Goal: Task Accomplishment & Management: Manage account settings

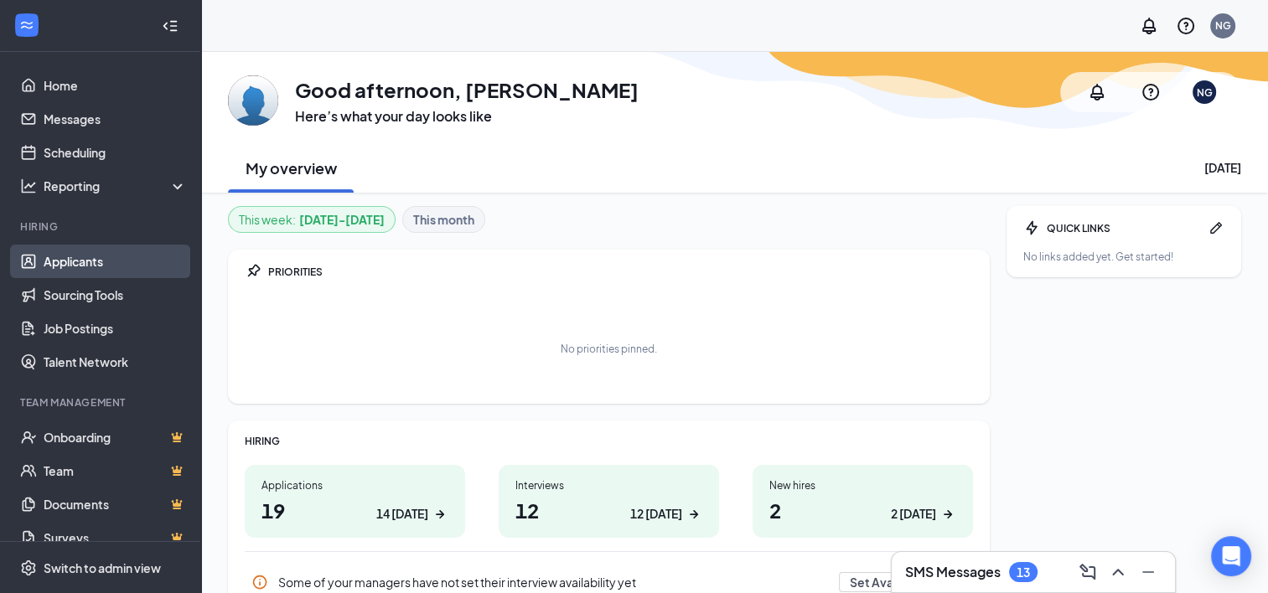
click at [99, 260] on link "Applicants" at bounding box center [115, 262] width 143 height 34
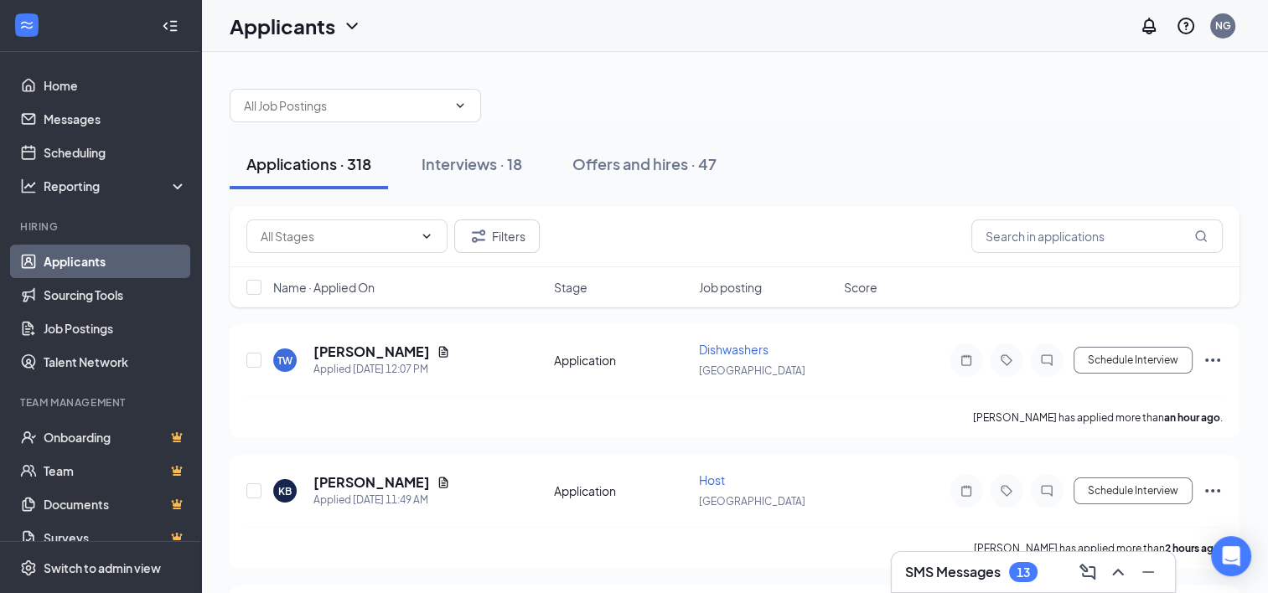
click at [316, 174] on button "Applications · 318" at bounding box center [309, 164] width 158 height 50
click at [1046, 237] on input "text" at bounding box center [1097, 237] width 251 height 34
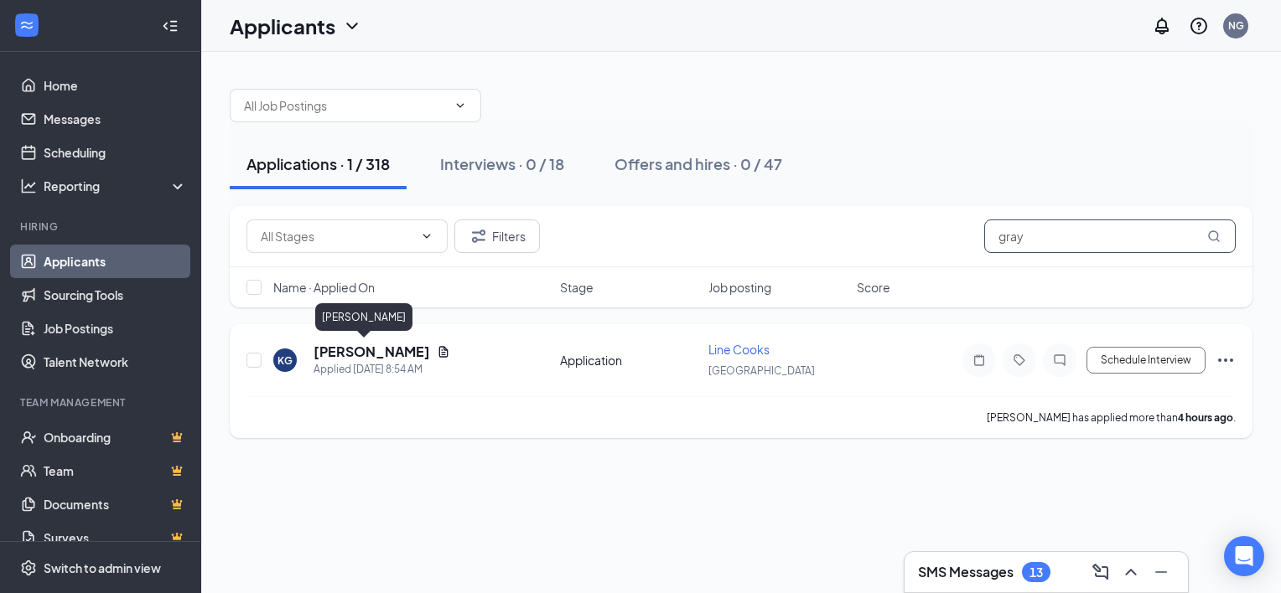
type input "gray"
click at [353, 352] on h5 "[PERSON_NAME]" at bounding box center [371, 352] width 117 height 18
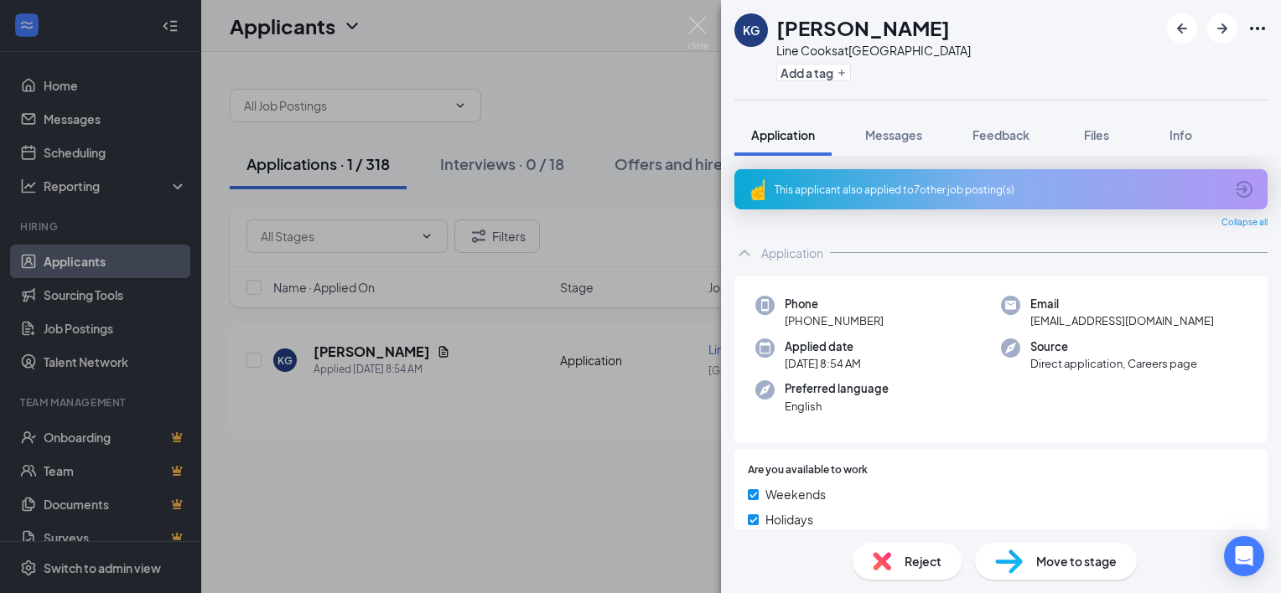
click at [1137, 189] on div "This applicant also applied to 7 other job posting(s)" at bounding box center [999, 190] width 449 height 14
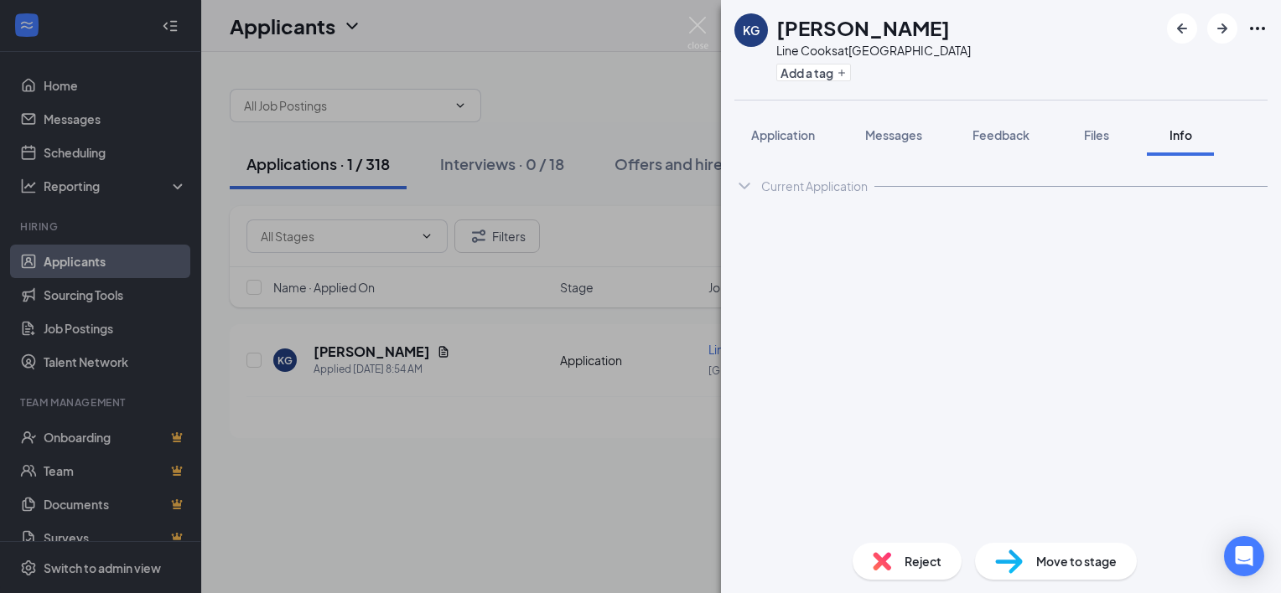
click at [1137, 189] on div "Current Application" at bounding box center [1000, 186] width 533 height 34
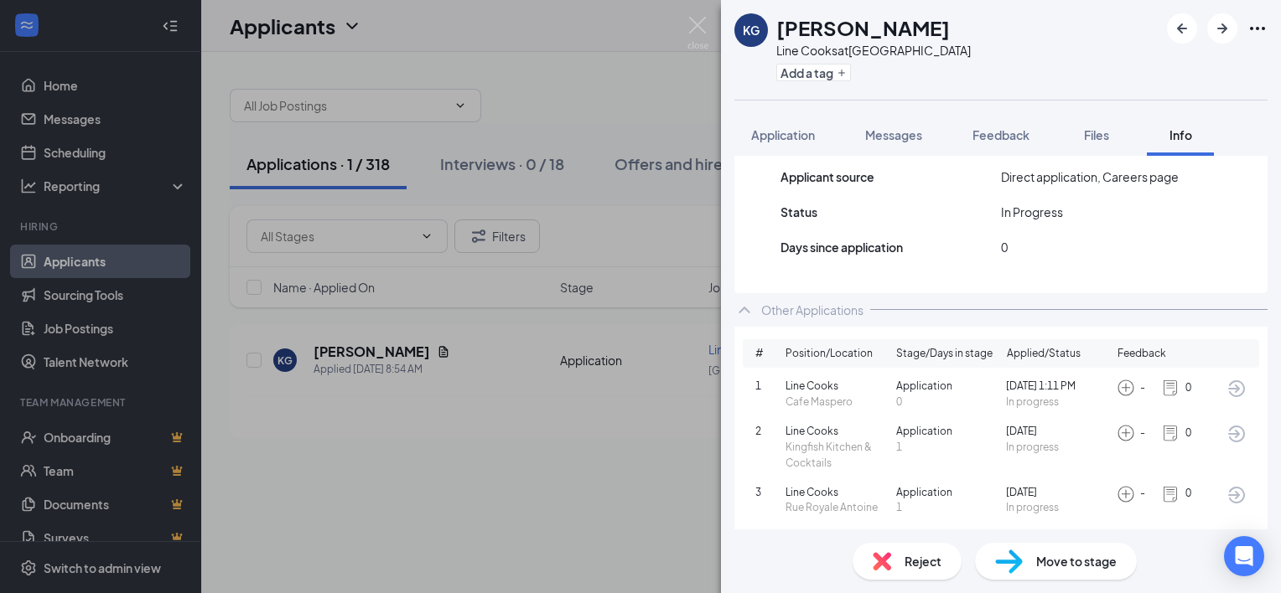
scroll to position [345, 0]
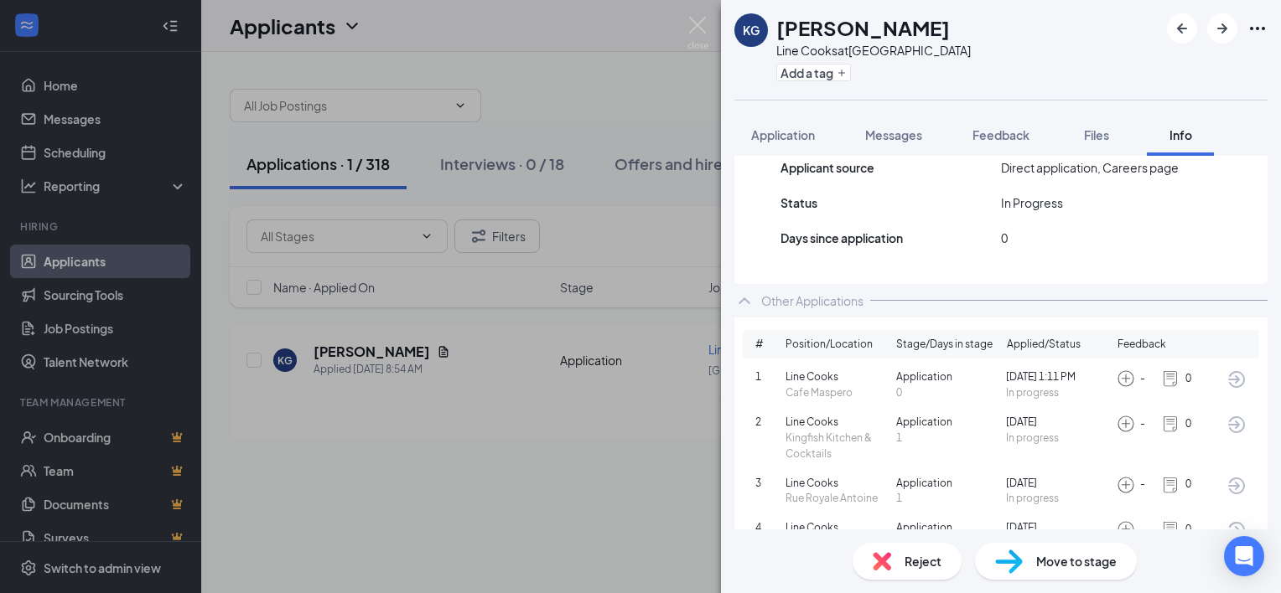
click at [1043, 570] on div "Move to stage" at bounding box center [1056, 561] width 162 height 37
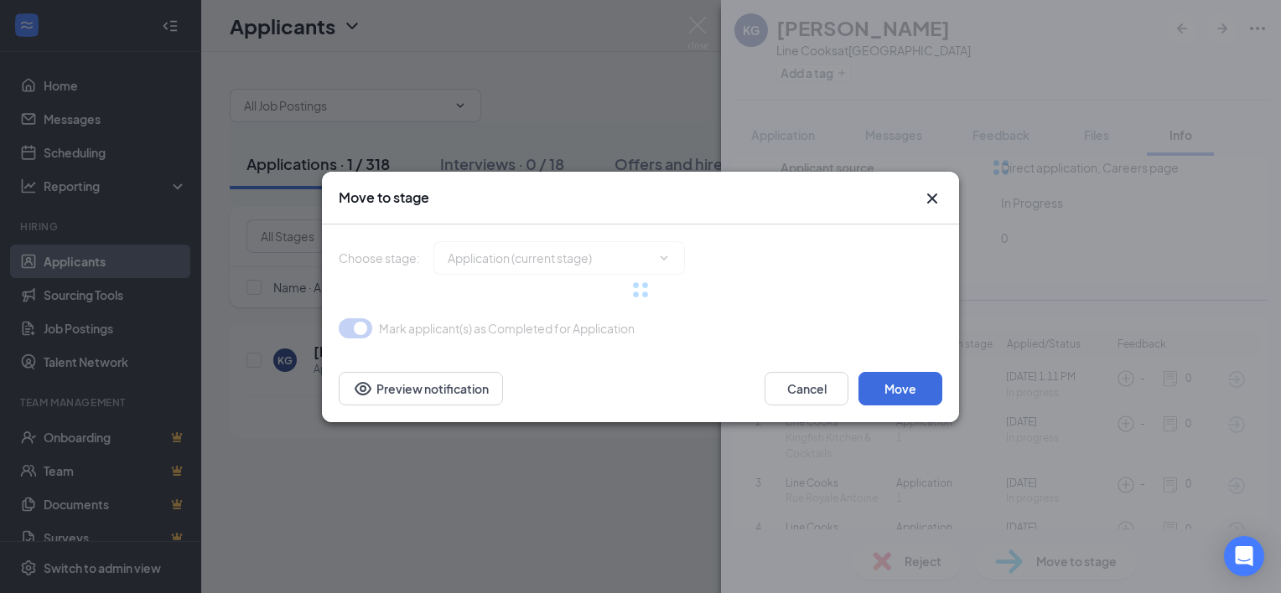
type input "Onsite Interview (next stage)"
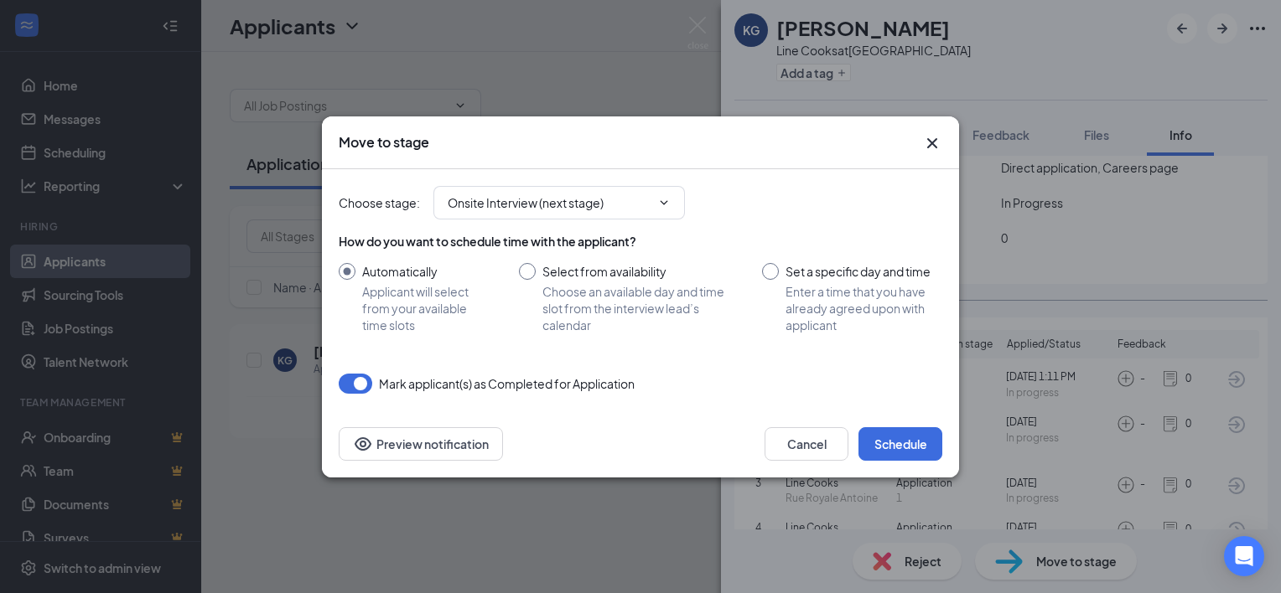
click at [774, 268] on input "Set a specific day and time Enter a time that you have already agreed upon with…" at bounding box center [852, 298] width 180 height 70
radio input "true"
radio input "false"
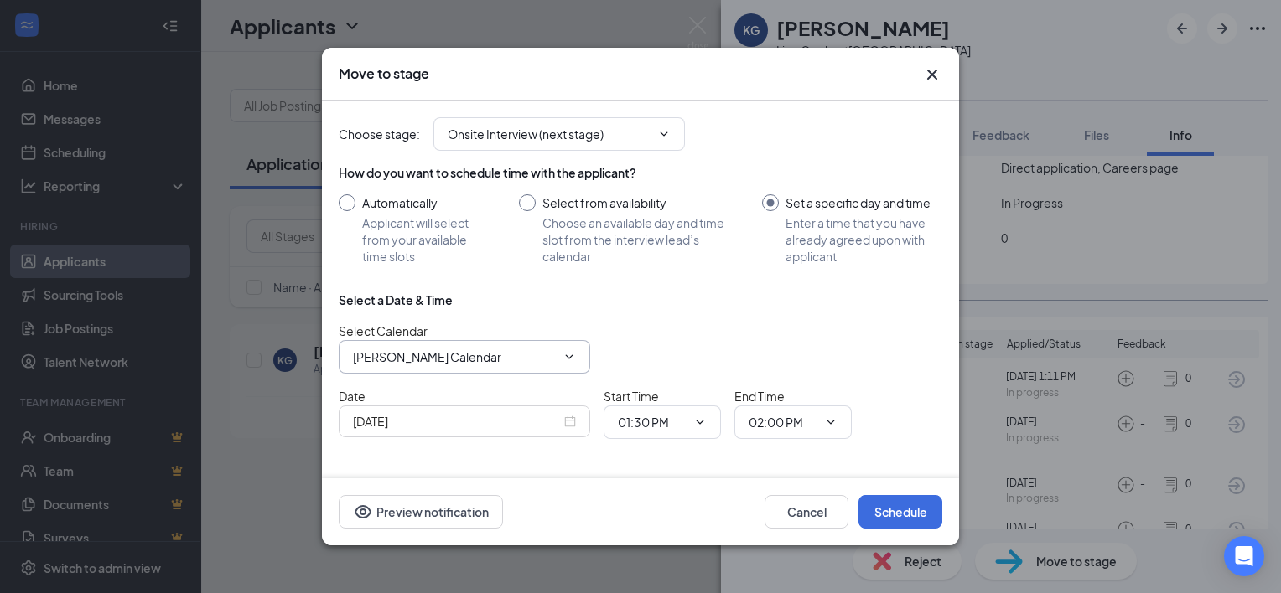
click at [575, 355] on icon "ChevronDown" at bounding box center [568, 356] width 13 height 13
click at [567, 356] on icon "ChevronDown" at bounding box center [570, 357] width 8 height 4
click at [571, 417] on div "[DATE]" at bounding box center [464, 421] width 223 height 18
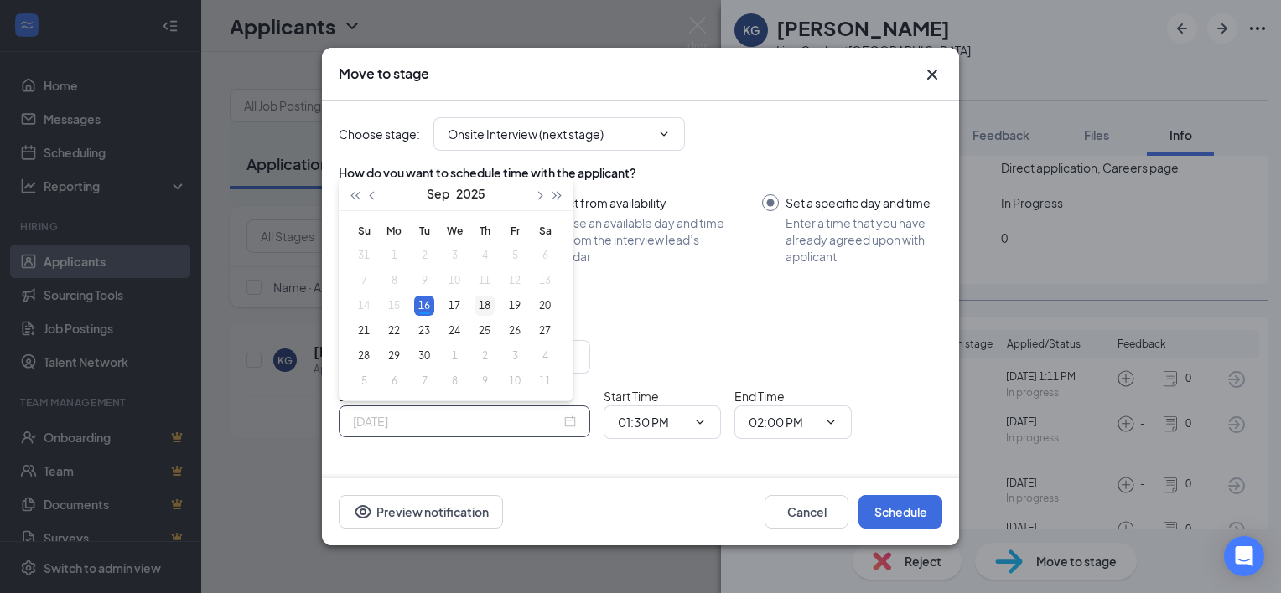
type input "[DATE]"
click at [486, 308] on div "18" at bounding box center [484, 306] width 20 height 20
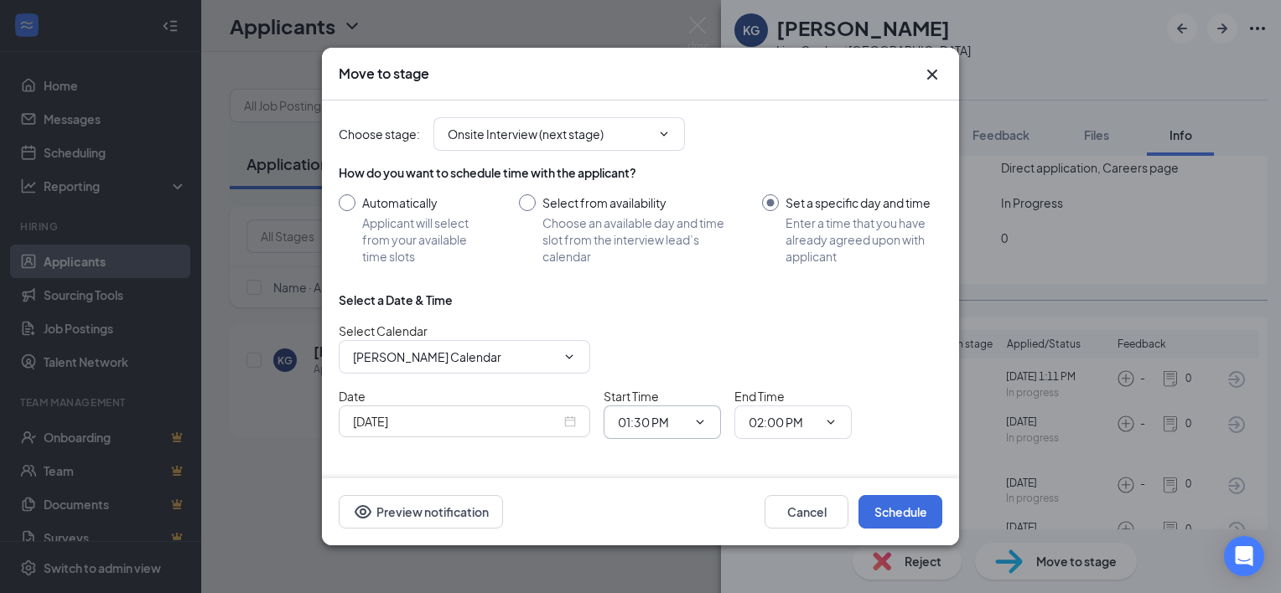
click at [701, 422] on icon "ChevronDown" at bounding box center [699, 422] width 13 height 13
click at [699, 422] on icon "ChevronDown" at bounding box center [701, 422] width 8 height 4
click at [697, 420] on icon "ChevronDown" at bounding box center [701, 422] width 8 height 4
click at [635, 411] on span "01:30 PM" at bounding box center [662, 423] width 117 height 34
click at [640, 422] on input "01:30 PM" at bounding box center [652, 422] width 69 height 18
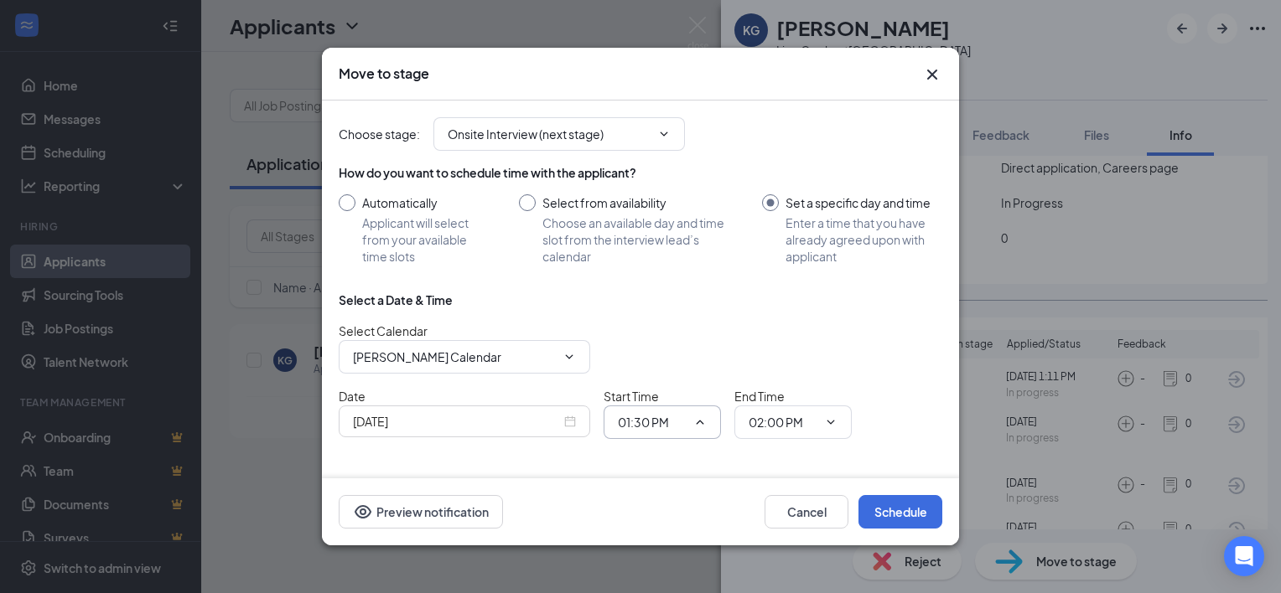
click at [640, 422] on input "01:30 PM" at bounding box center [652, 422] width 69 height 18
drag, startPoint x: 640, startPoint y: 422, endPoint x: 634, endPoint y: 414, distance: 10.1
click at [634, 414] on input "01:30 PM" at bounding box center [652, 422] width 69 height 18
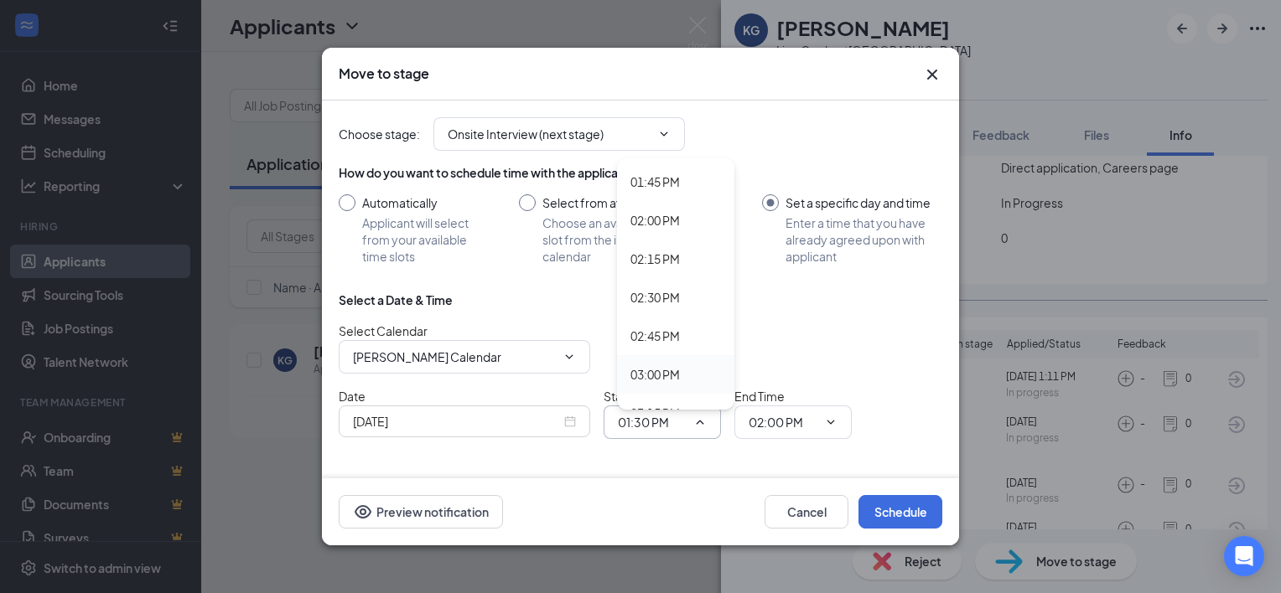
click at [666, 375] on div "03:00 PM" at bounding box center [654, 374] width 49 height 18
type input "03:00 PM"
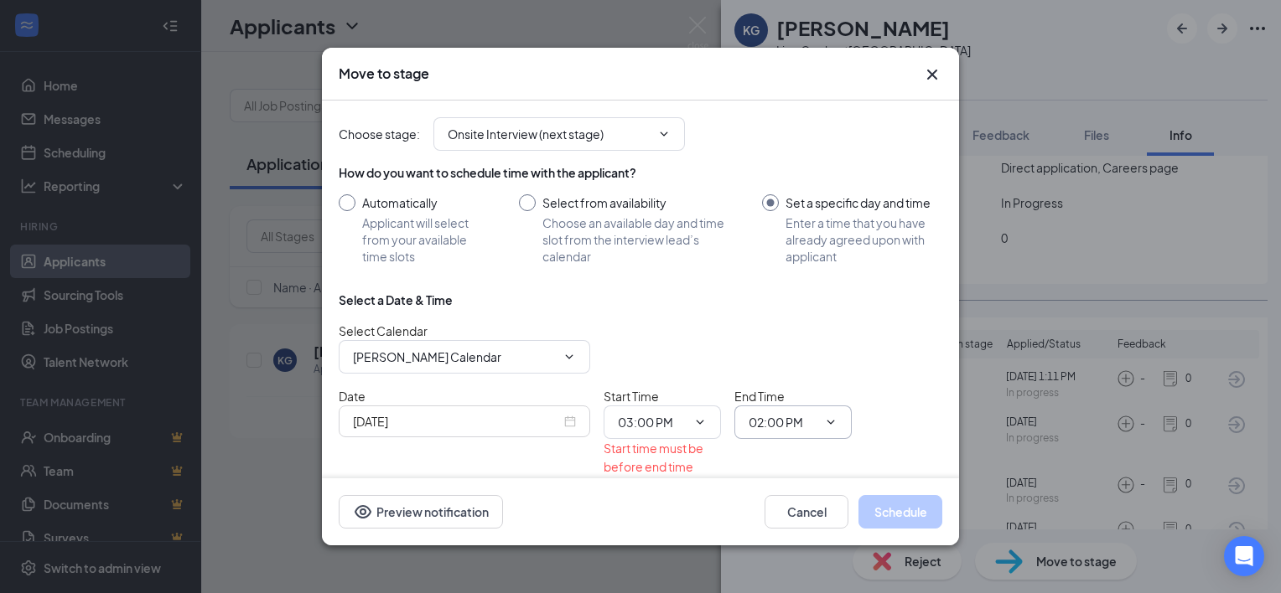
click at [836, 426] on icon "ChevronDown" at bounding box center [830, 422] width 13 height 13
click at [836, 433] on span "02:00 PM" at bounding box center [792, 423] width 117 height 34
click at [832, 420] on icon "ChevronDown" at bounding box center [830, 422] width 13 height 13
click at [831, 420] on icon "ChevronDown" at bounding box center [830, 422] width 13 height 13
click at [769, 418] on input "02:00 PM" at bounding box center [783, 422] width 69 height 18
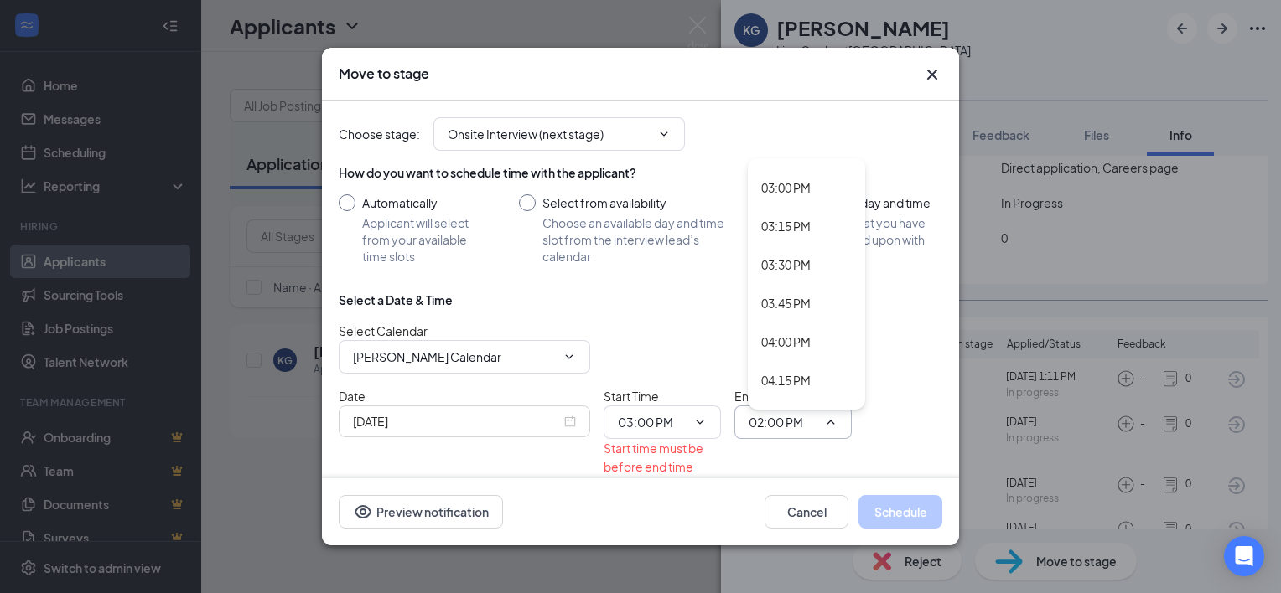
scroll to position [2327, 0]
click at [808, 199] on div "03:15 PM" at bounding box center [785, 203] width 49 height 18
type input "03:15 PM"
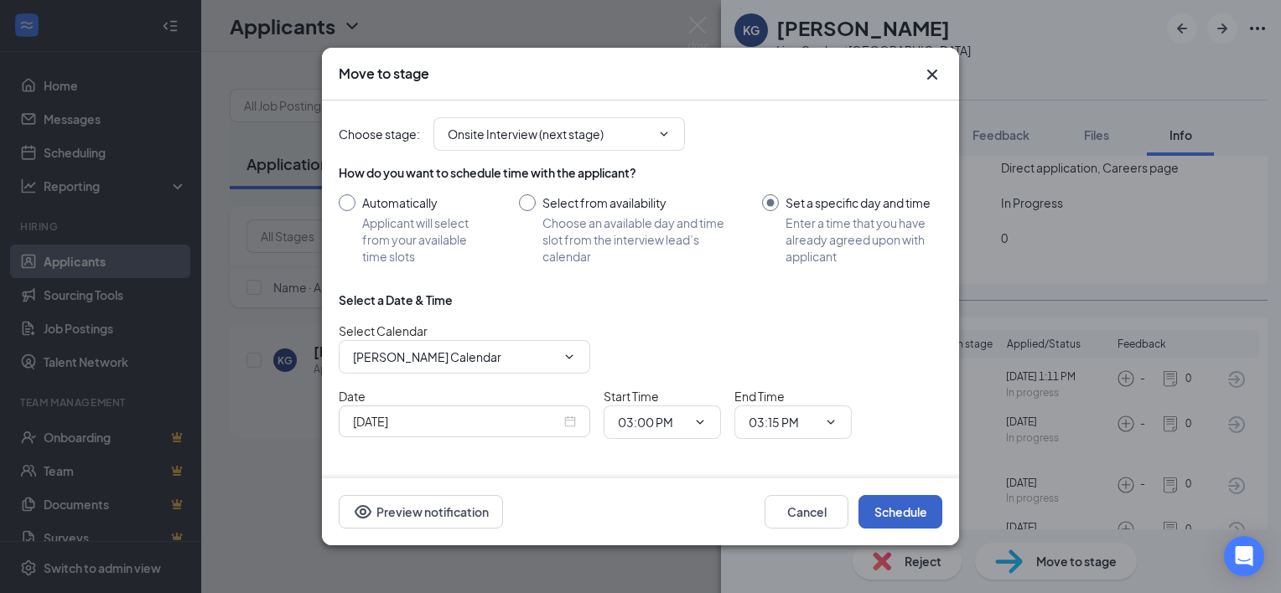
click at [890, 507] on button "Schedule" at bounding box center [900, 512] width 84 height 34
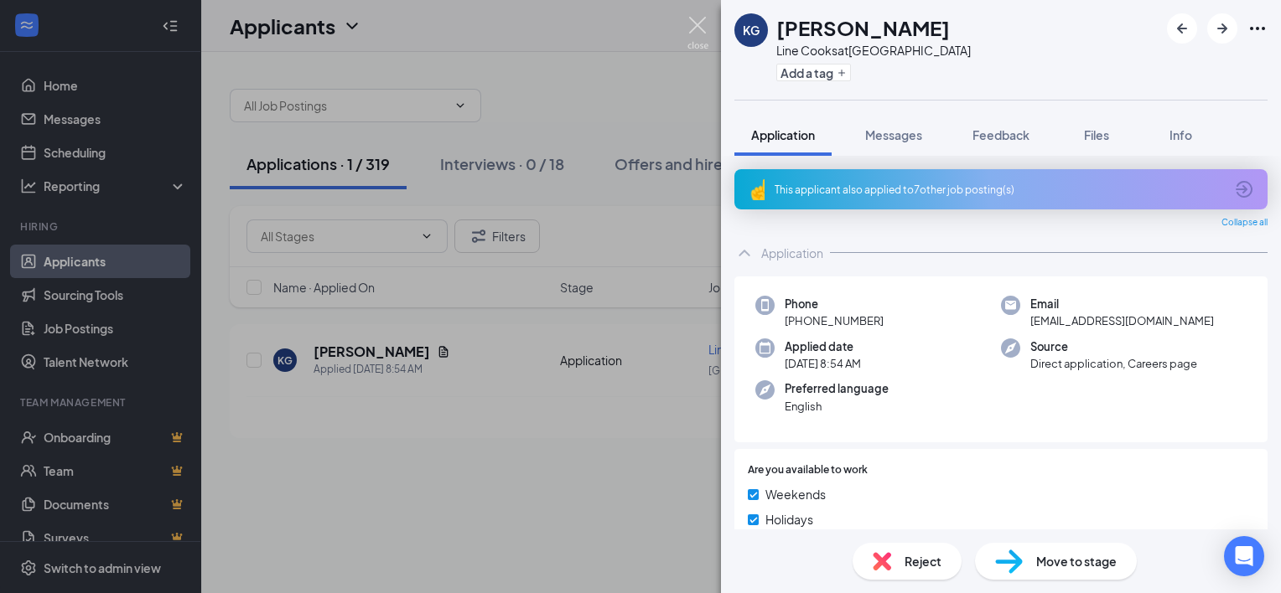
click at [692, 21] on img at bounding box center [697, 33] width 21 height 33
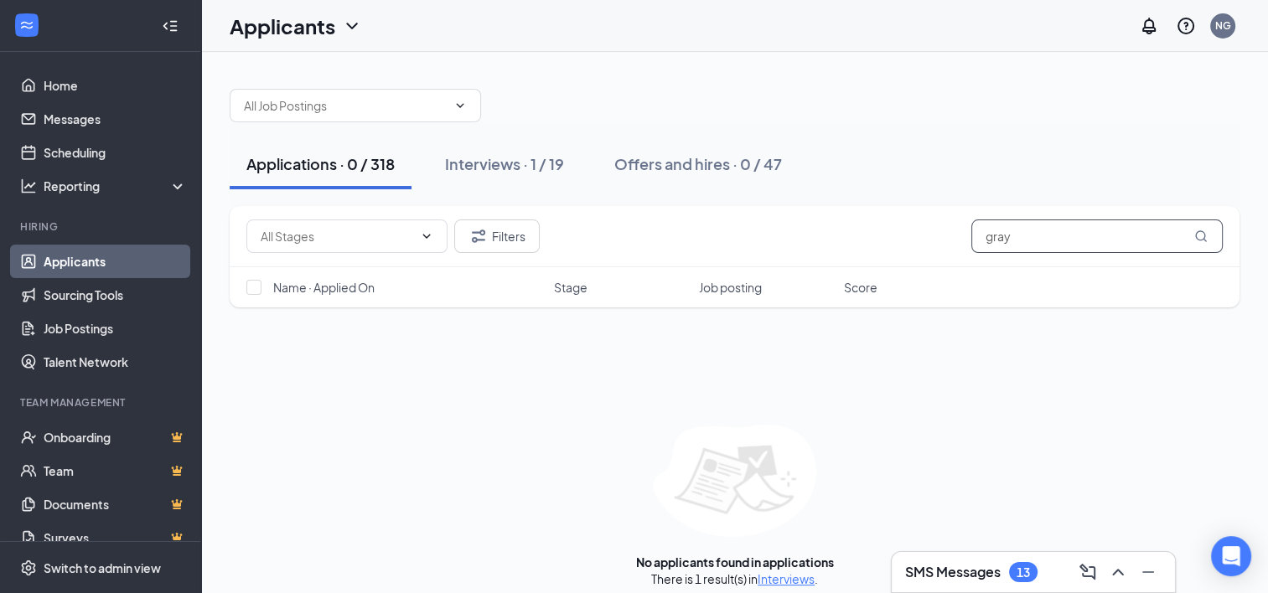
drag, startPoint x: 1031, startPoint y: 234, endPoint x: 945, endPoint y: 236, distance: 86.4
click at [945, 236] on div "Filters gray" at bounding box center [734, 237] width 977 height 34
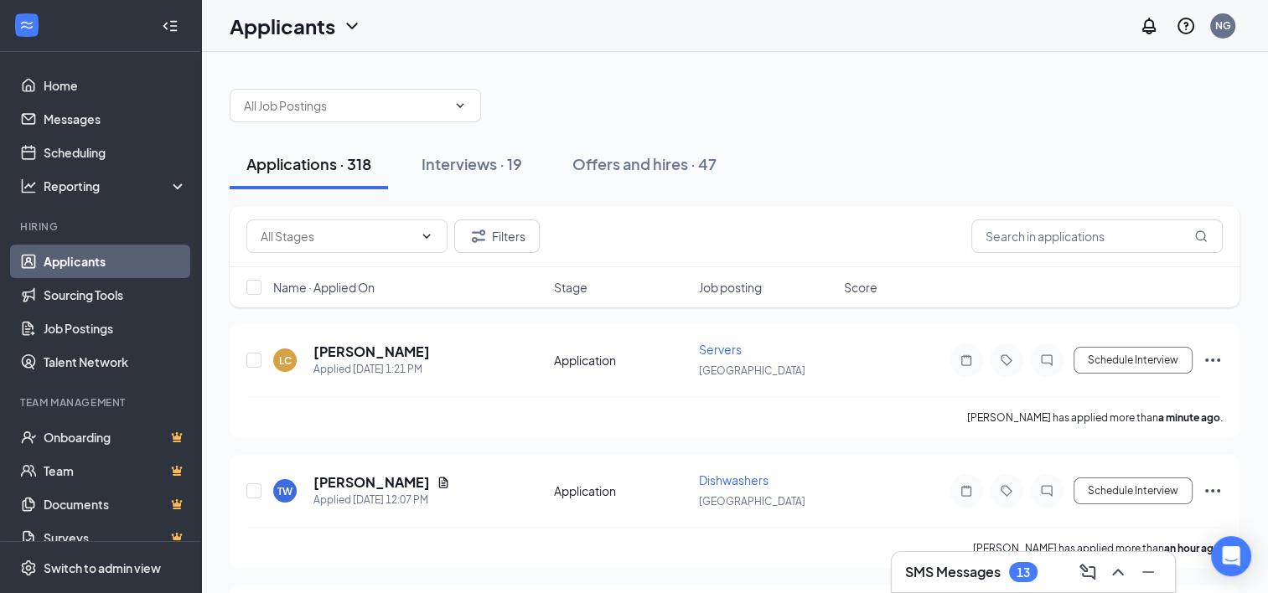
click at [945, 236] on div "Filters" at bounding box center [734, 237] width 977 height 34
click at [1016, 241] on input "text" at bounding box center [1097, 237] width 251 height 34
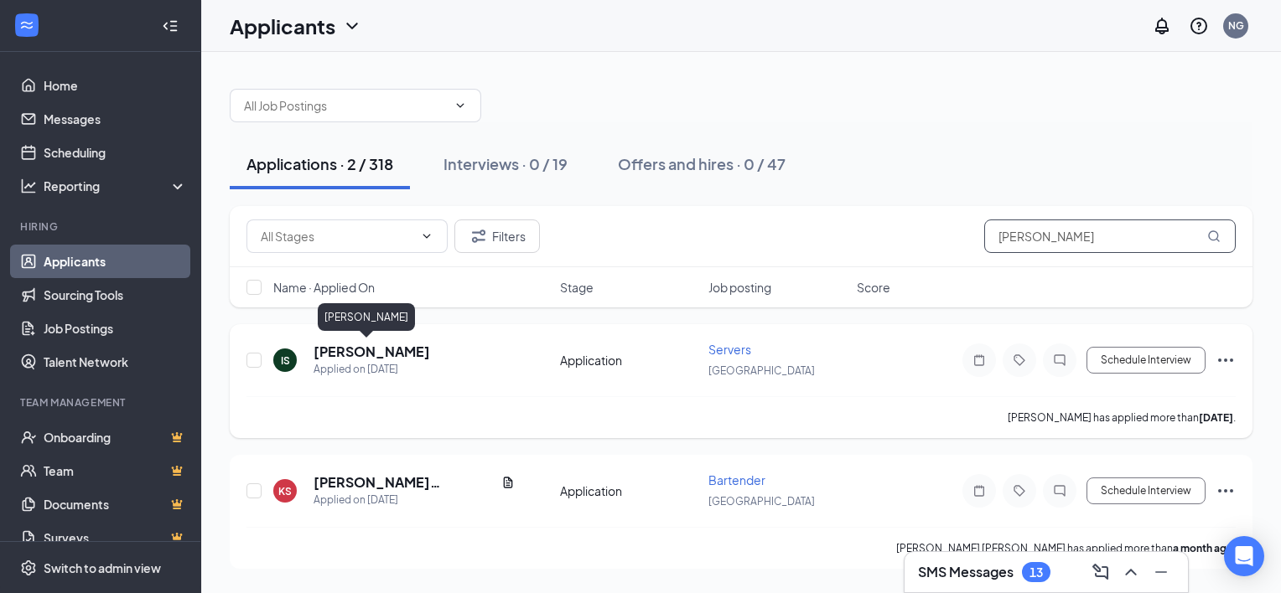
type input "[PERSON_NAME]"
click at [348, 352] on h5 "[PERSON_NAME]" at bounding box center [371, 352] width 117 height 18
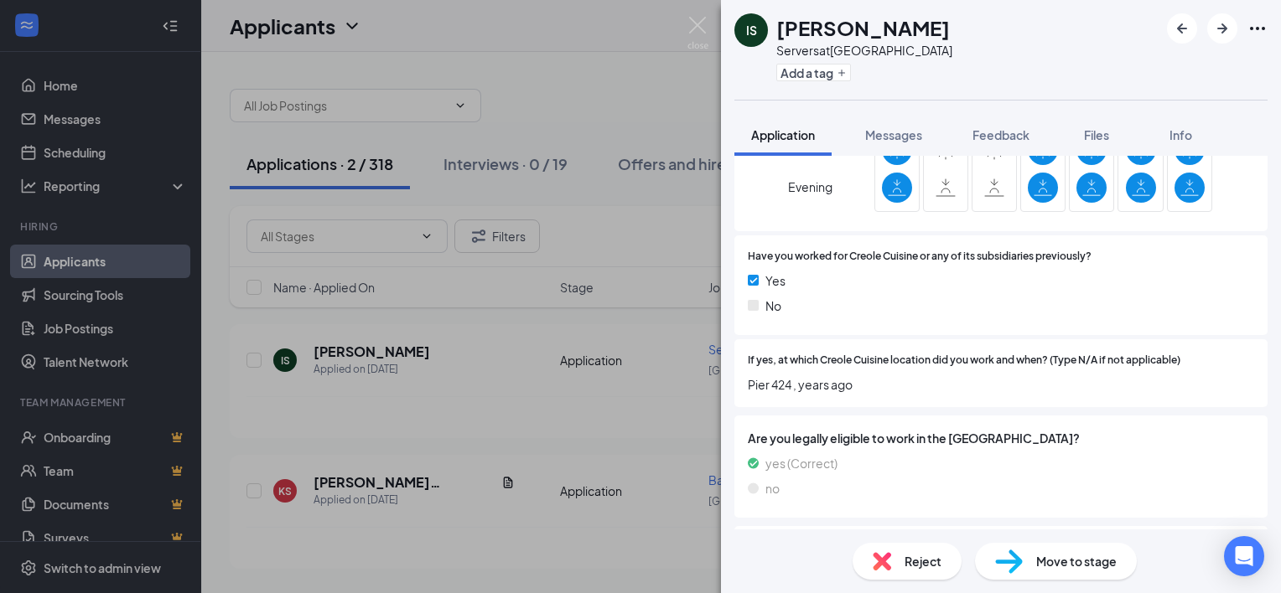
scroll to position [495, 0]
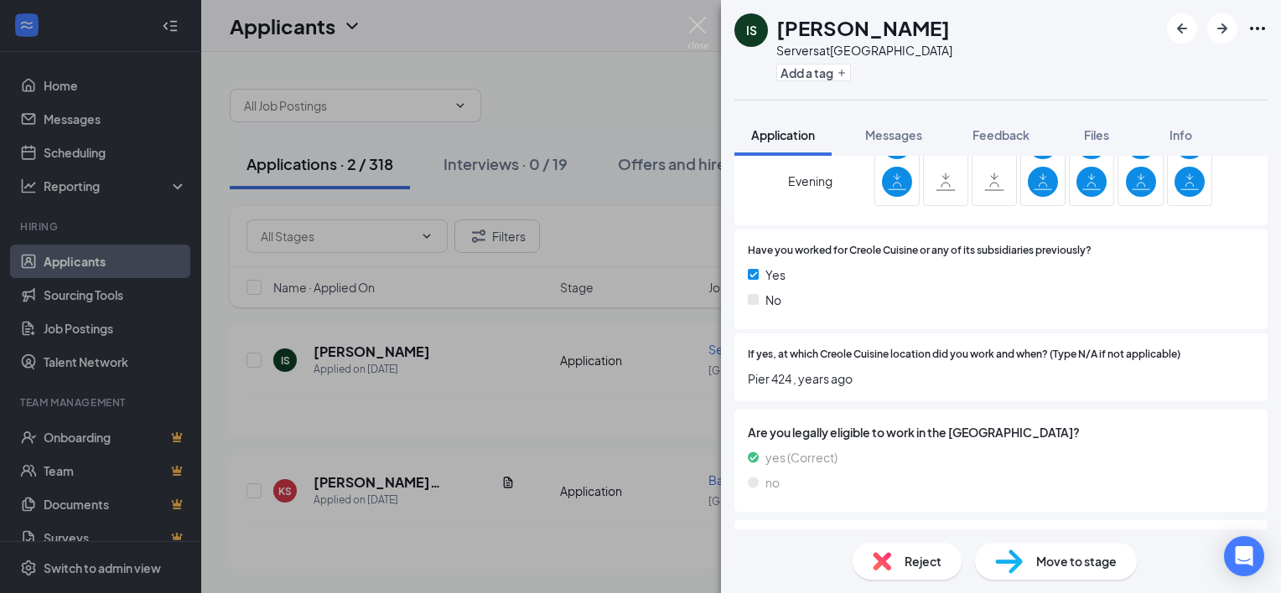
click at [1044, 563] on span "Move to stage" at bounding box center [1076, 561] width 80 height 18
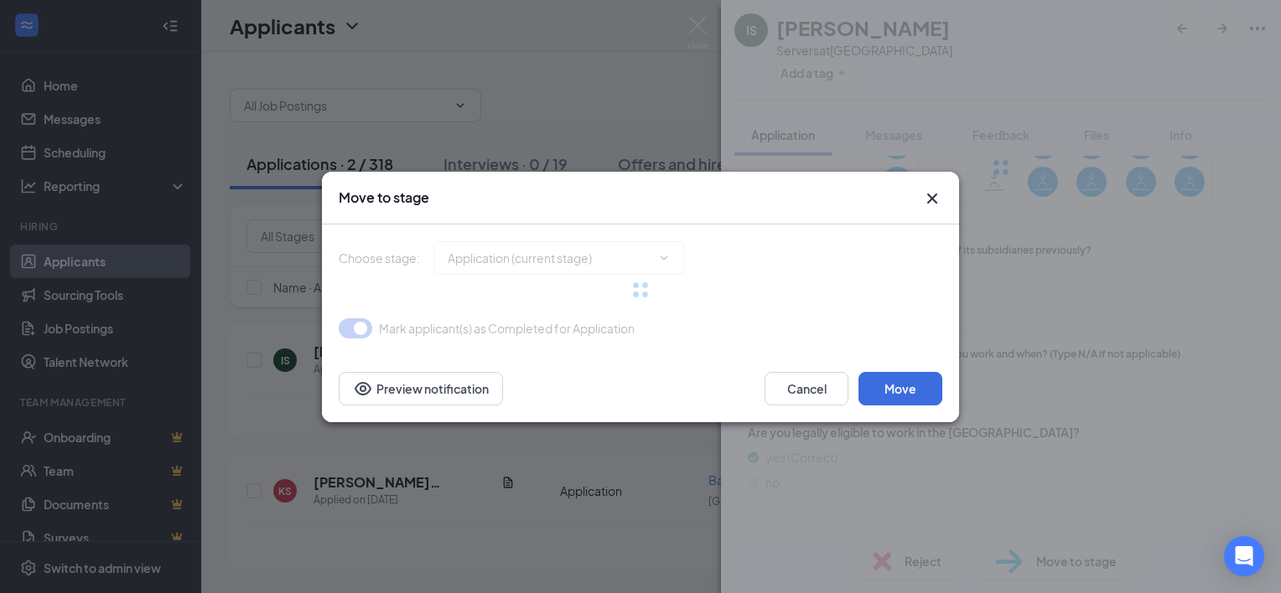
type input "Onsite Interview (next stage)"
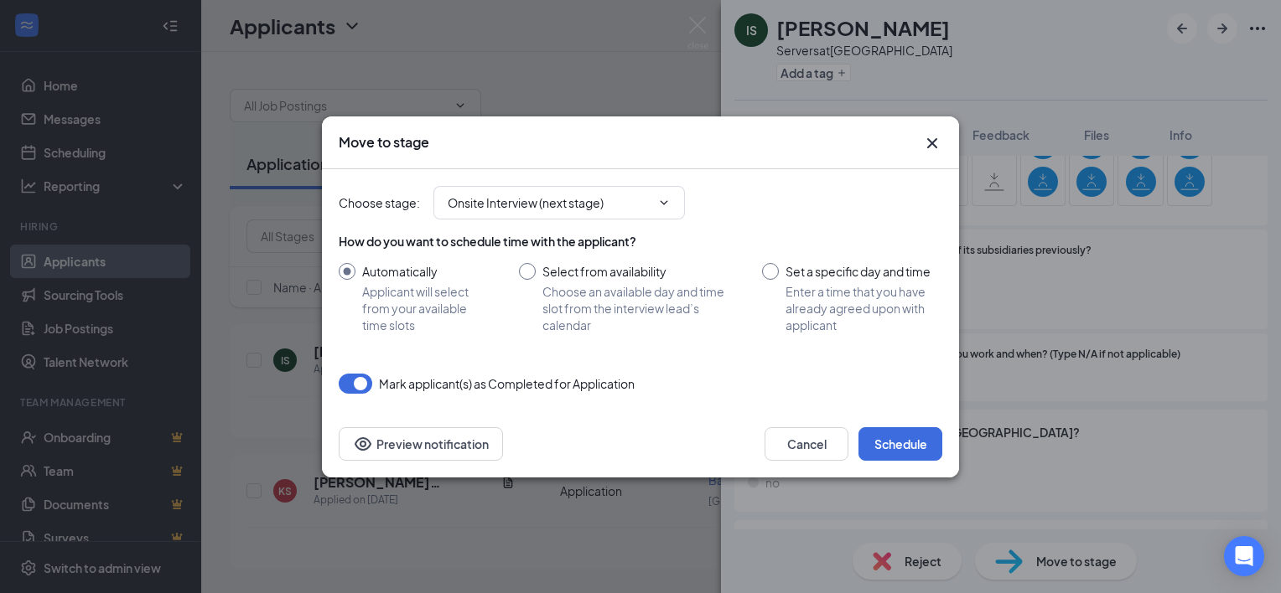
click at [935, 142] on icon "Cross" at bounding box center [932, 143] width 20 height 20
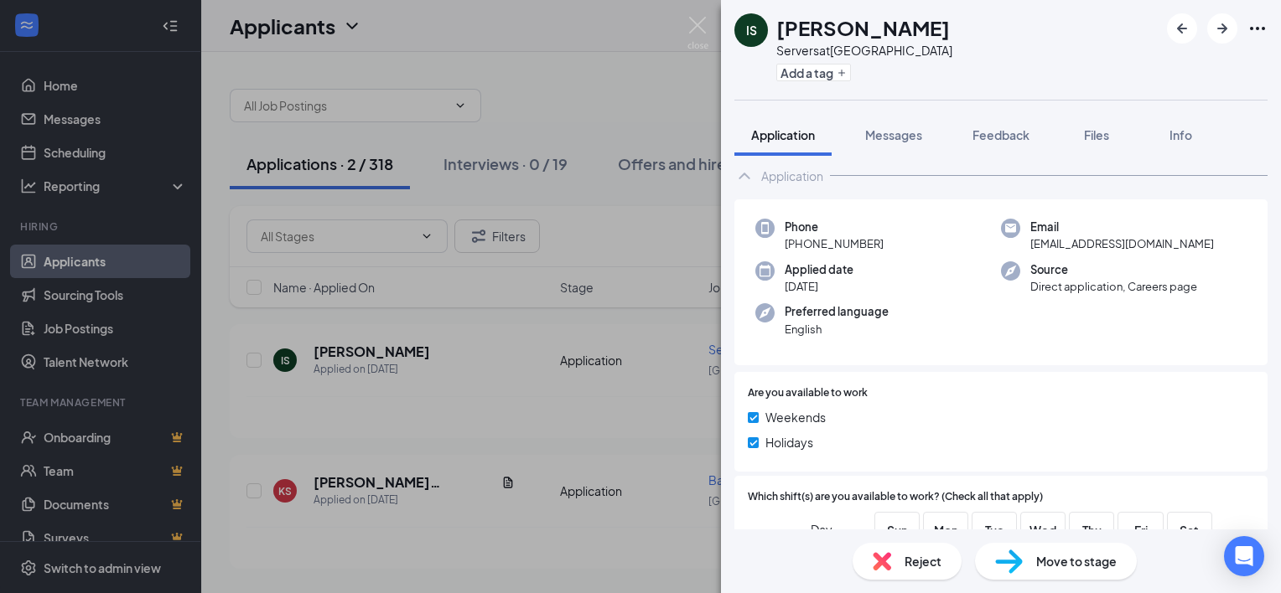
scroll to position [0, 0]
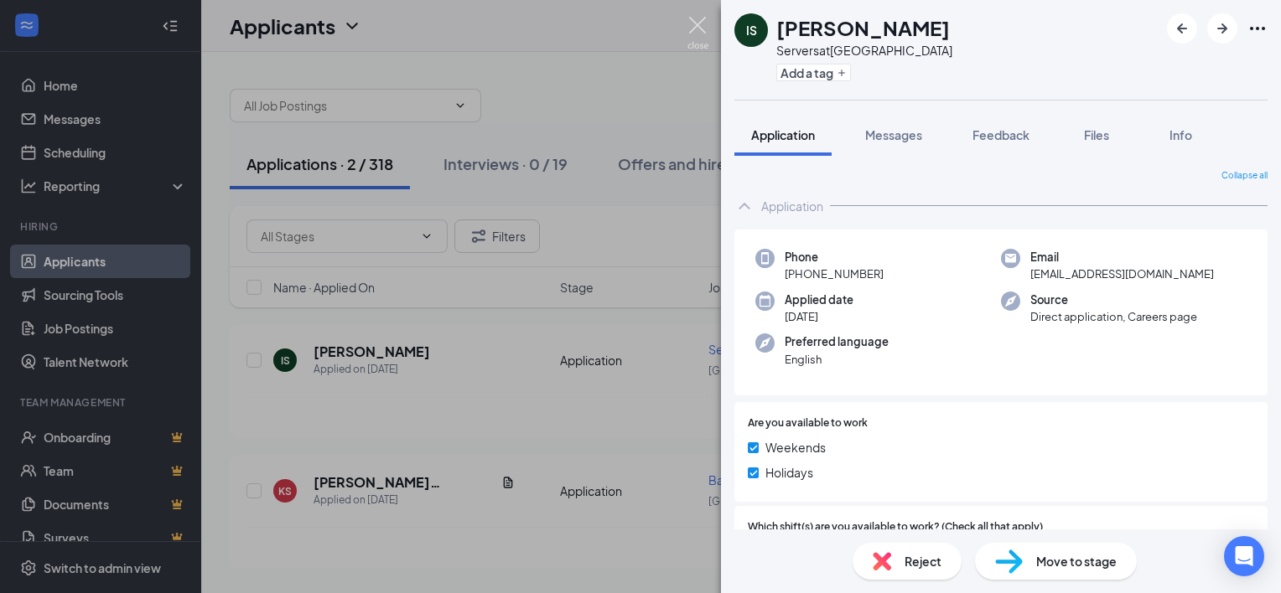
click at [691, 20] on img at bounding box center [697, 33] width 21 height 33
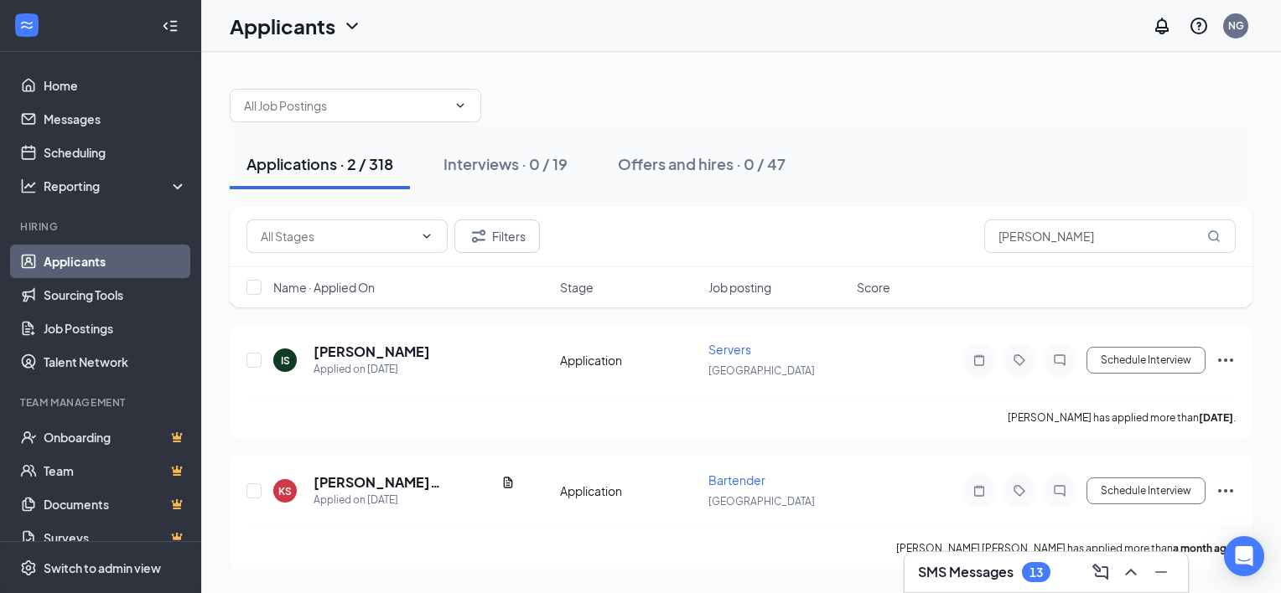
drag, startPoint x: 897, startPoint y: 20, endPoint x: 996, endPoint y: -30, distance: 111.0
click at [996, 0] on html "Home Messages Scheduling Reporting Hiring Applicants Sourcing Tools Job Posting…" at bounding box center [640, 296] width 1281 height 593
drag, startPoint x: 1051, startPoint y: 246, endPoint x: 966, endPoint y: 237, distance: 86.0
click at [966, 237] on div "Filters [PERSON_NAME]" at bounding box center [740, 237] width 989 height 34
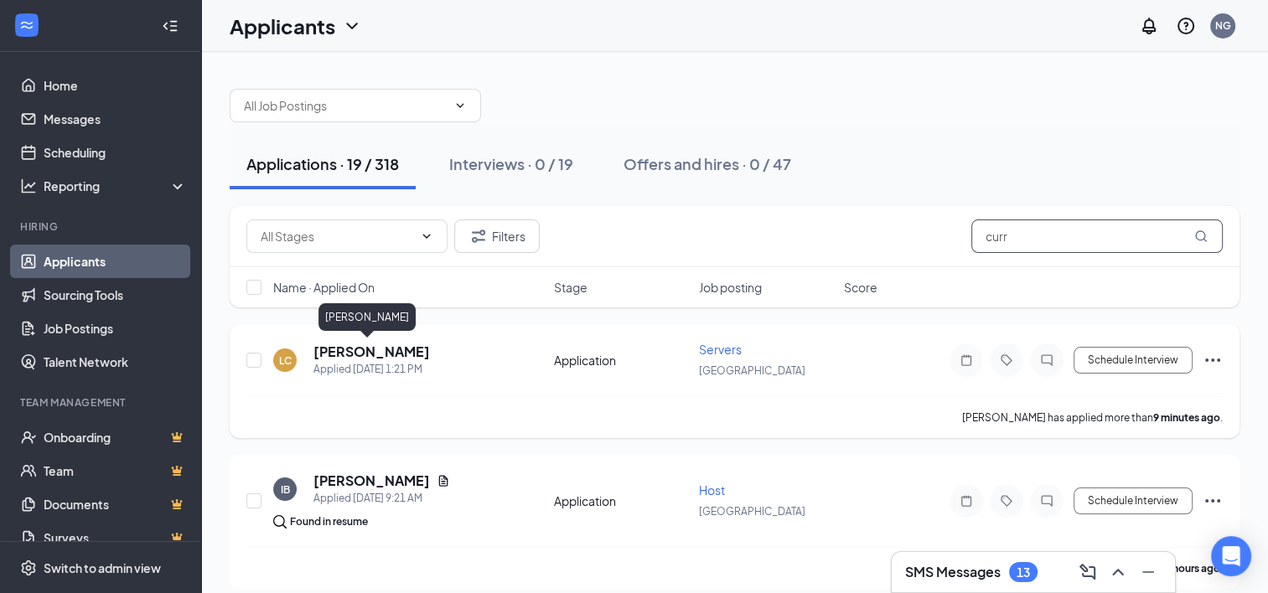
type input "curr"
click at [372, 352] on h5 "[PERSON_NAME]" at bounding box center [371, 352] width 117 height 18
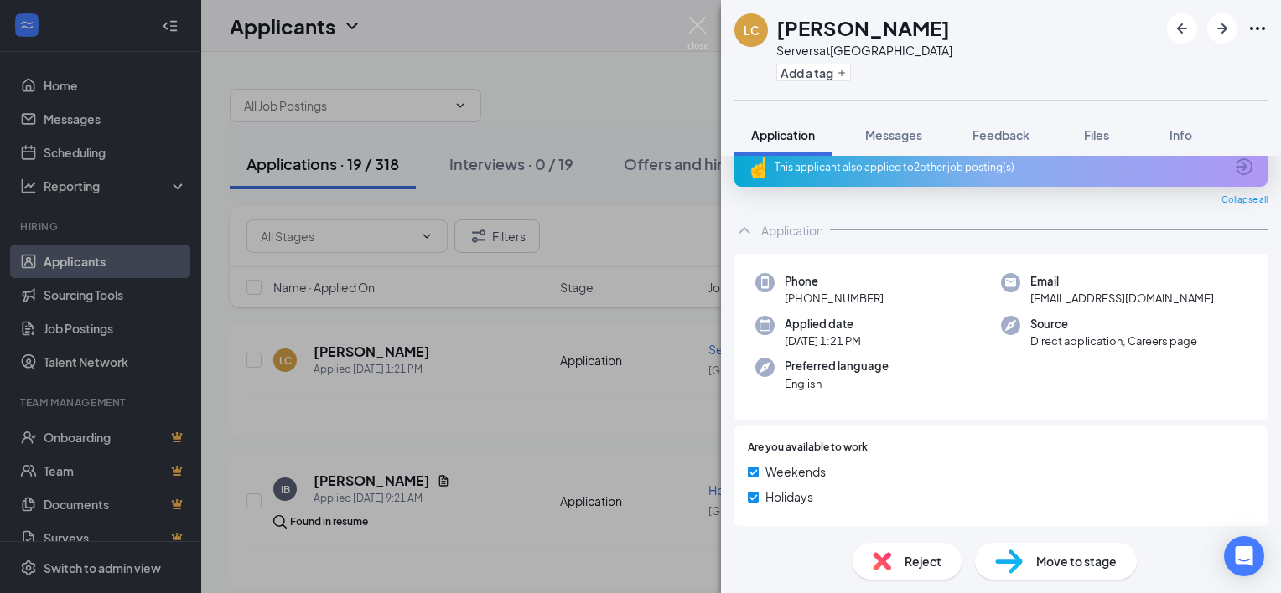
scroll to position [23, 0]
